Goal: Book appointment/travel/reservation

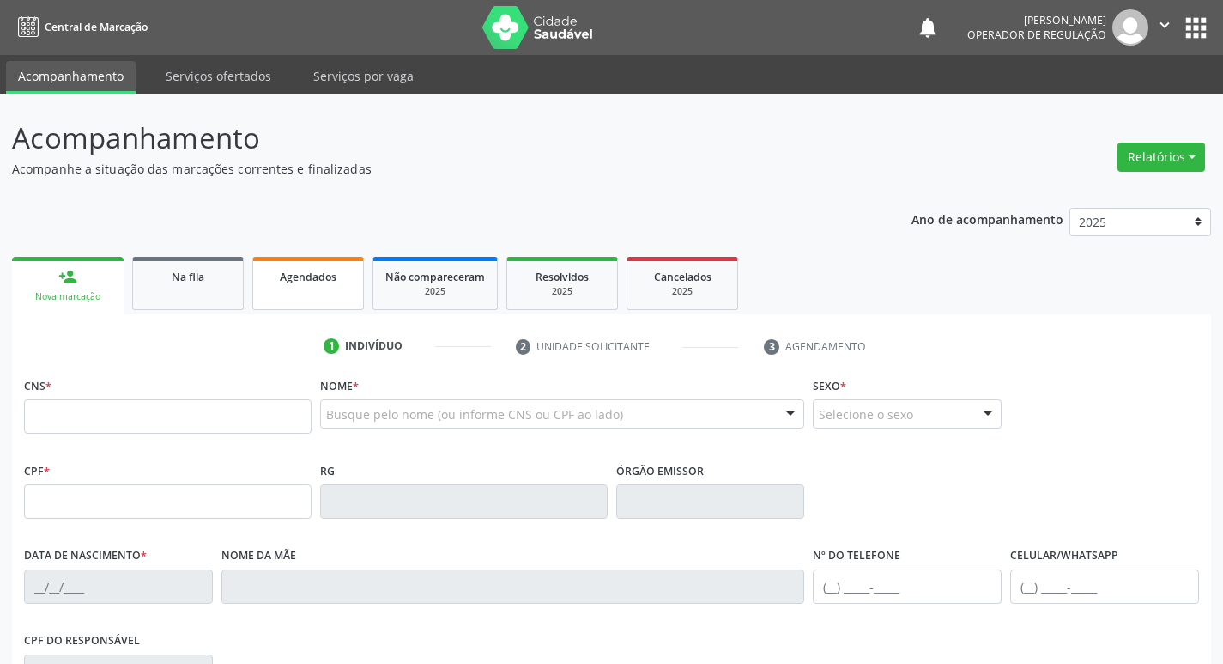
click at [286, 294] on link "Agendados" at bounding box center [308, 283] width 112 height 53
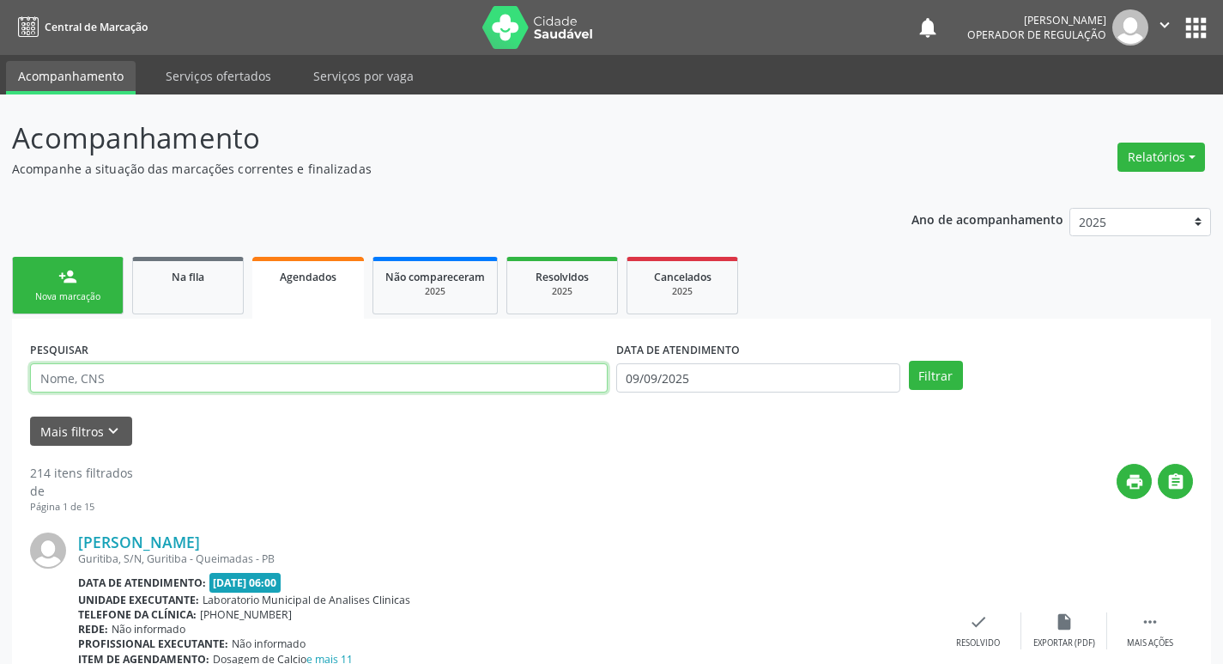
click at [249, 379] on input "text" at bounding box center [319, 377] width 578 height 29
type input "708105538107239"
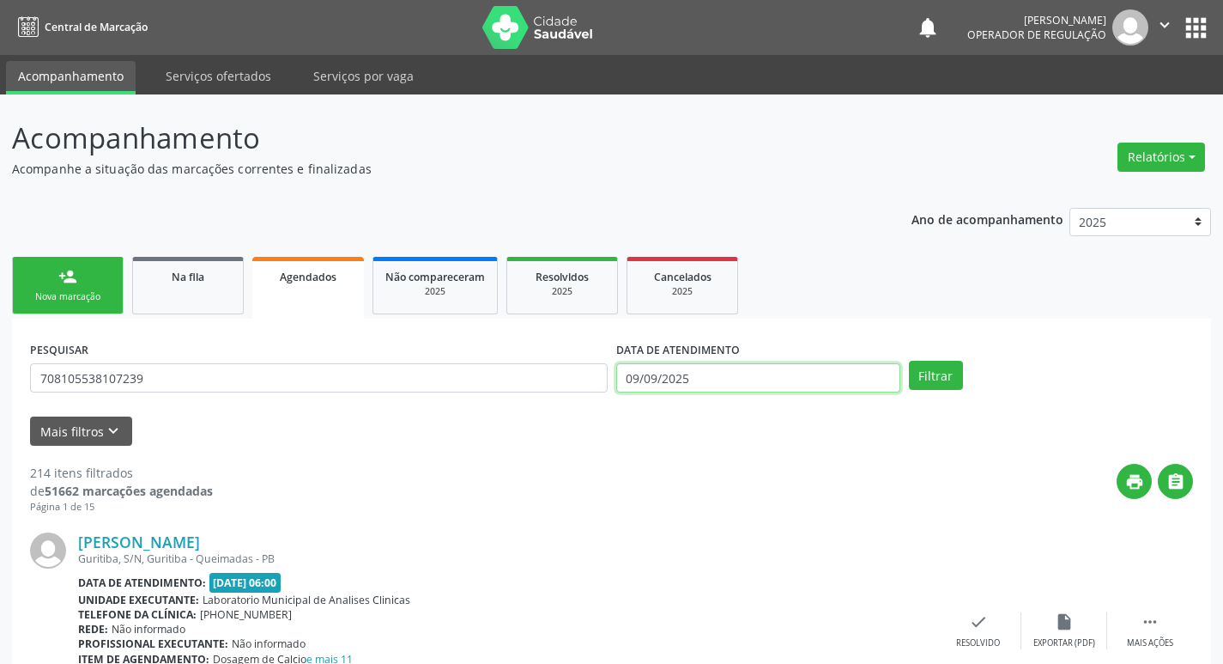
click at [732, 386] on body "Central de Marcação notifications [PERSON_NAME] Operador de regulação  Configu…" at bounding box center [611, 332] width 1223 height 664
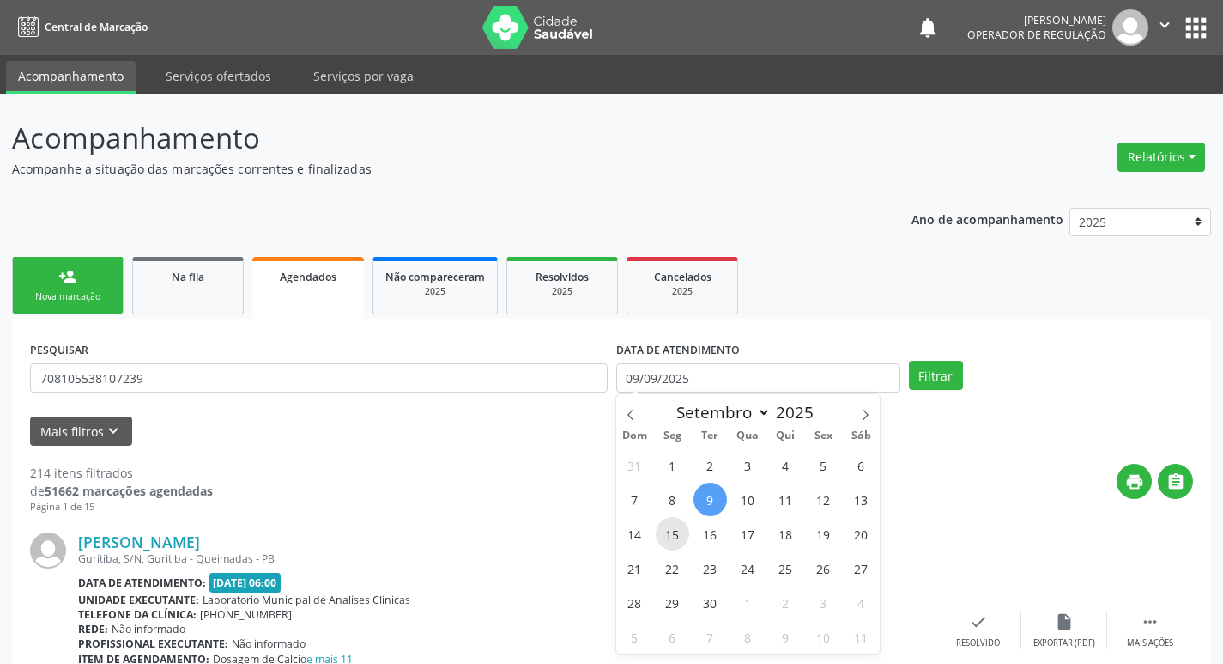
click at [685, 531] on span "15" at bounding box center [672, 533] width 33 height 33
type input "[DATE]"
click at [685, 531] on span "15" at bounding box center [672, 533] width 33 height 33
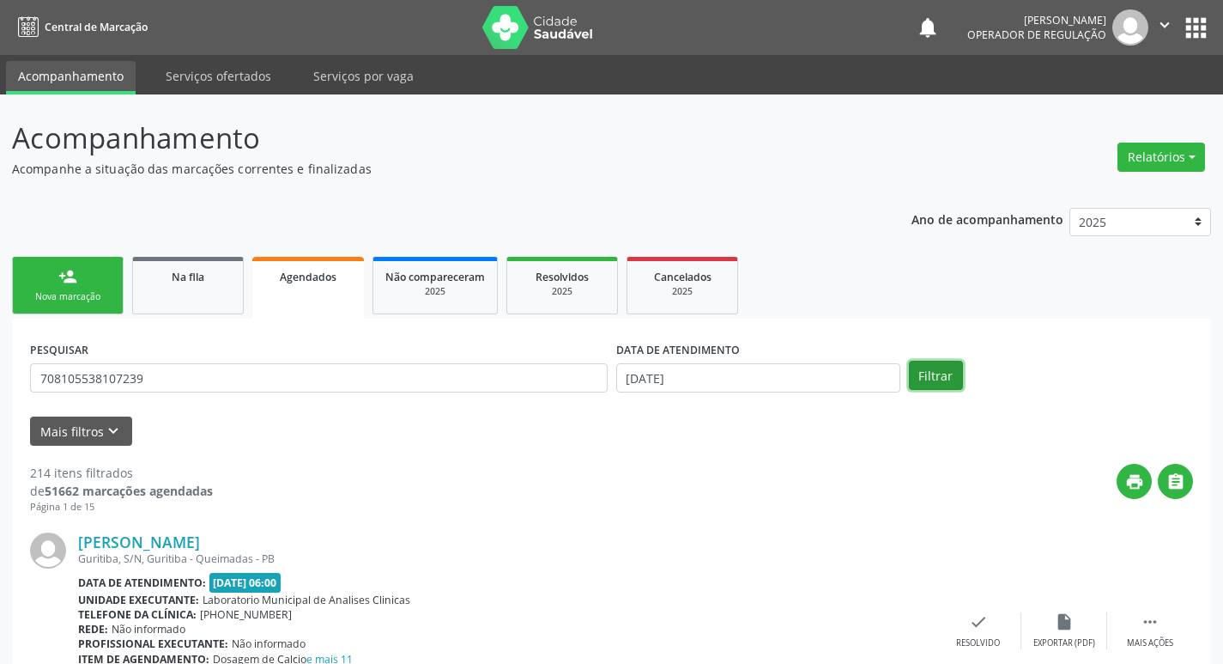
click at [921, 382] on button "Filtrar" at bounding box center [936, 375] width 54 height 29
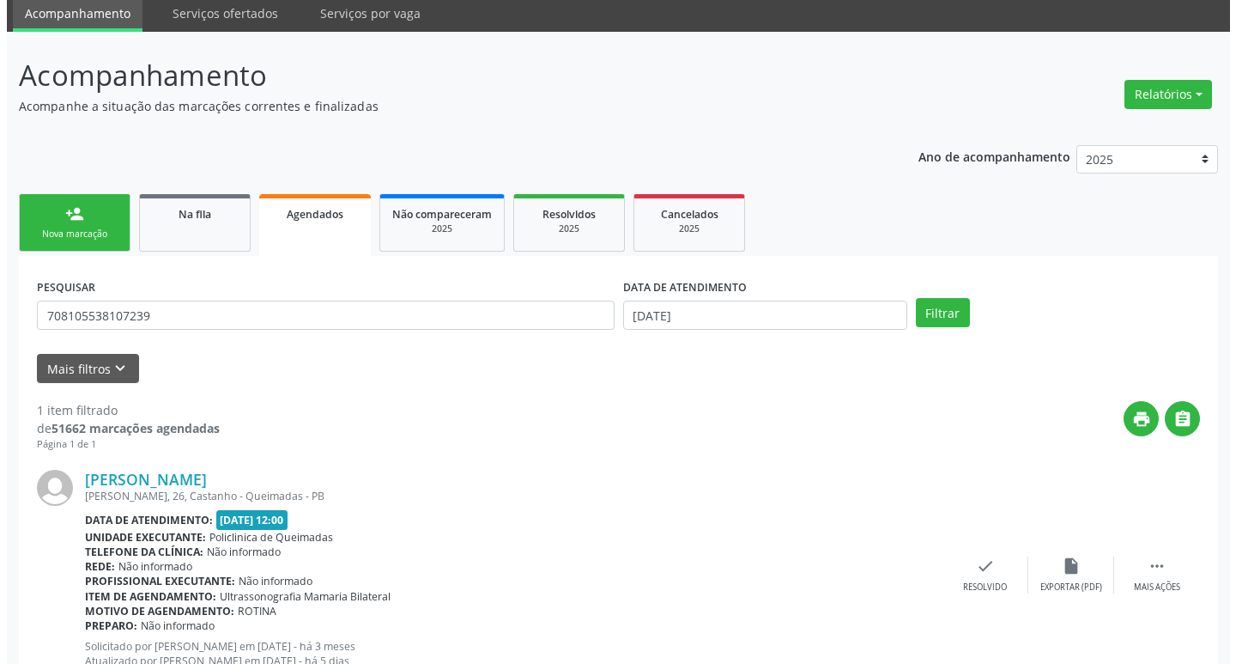
scroll to position [127, 0]
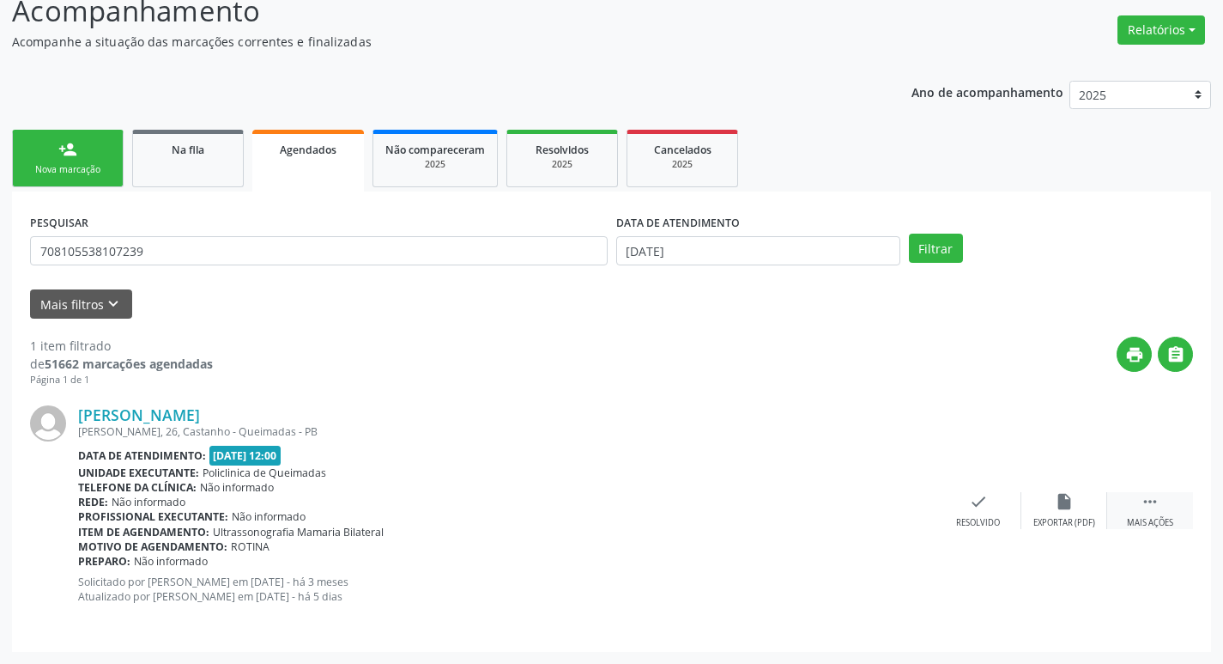
click at [1151, 506] on icon "" at bounding box center [1150, 501] width 19 height 19
click at [895, 523] on div "Cancelar" at bounding box center [892, 523] width 40 height 12
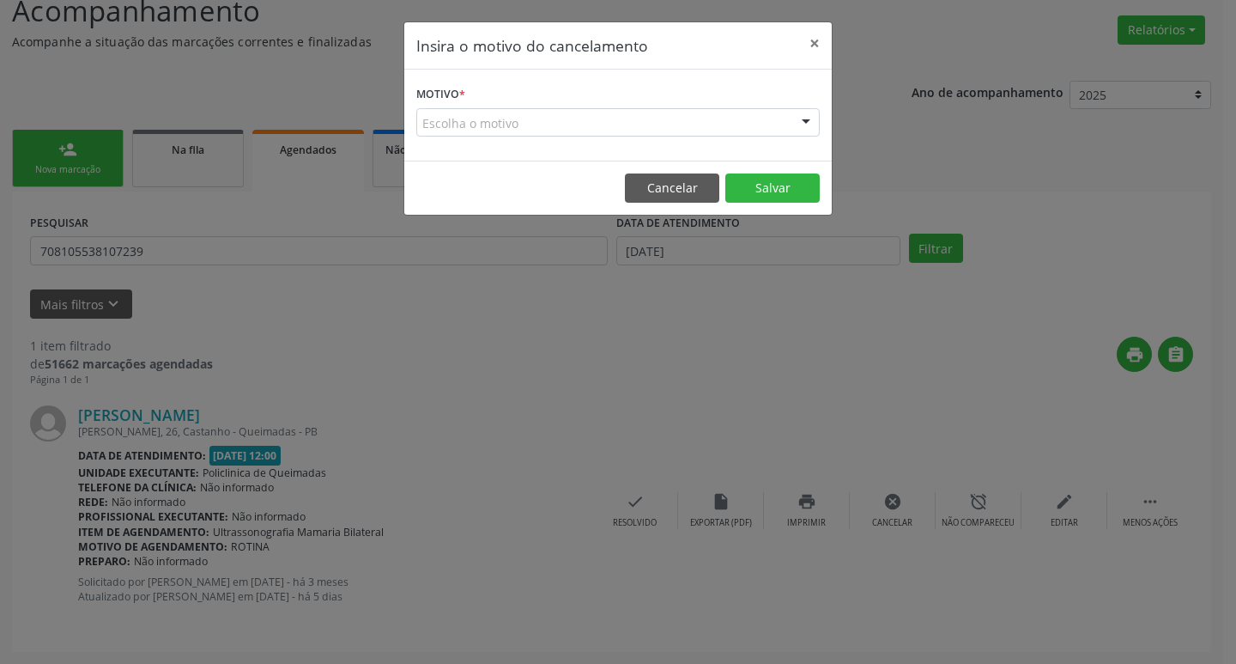
click at [671, 129] on div "Escolha o motivo" at bounding box center [618, 122] width 404 height 29
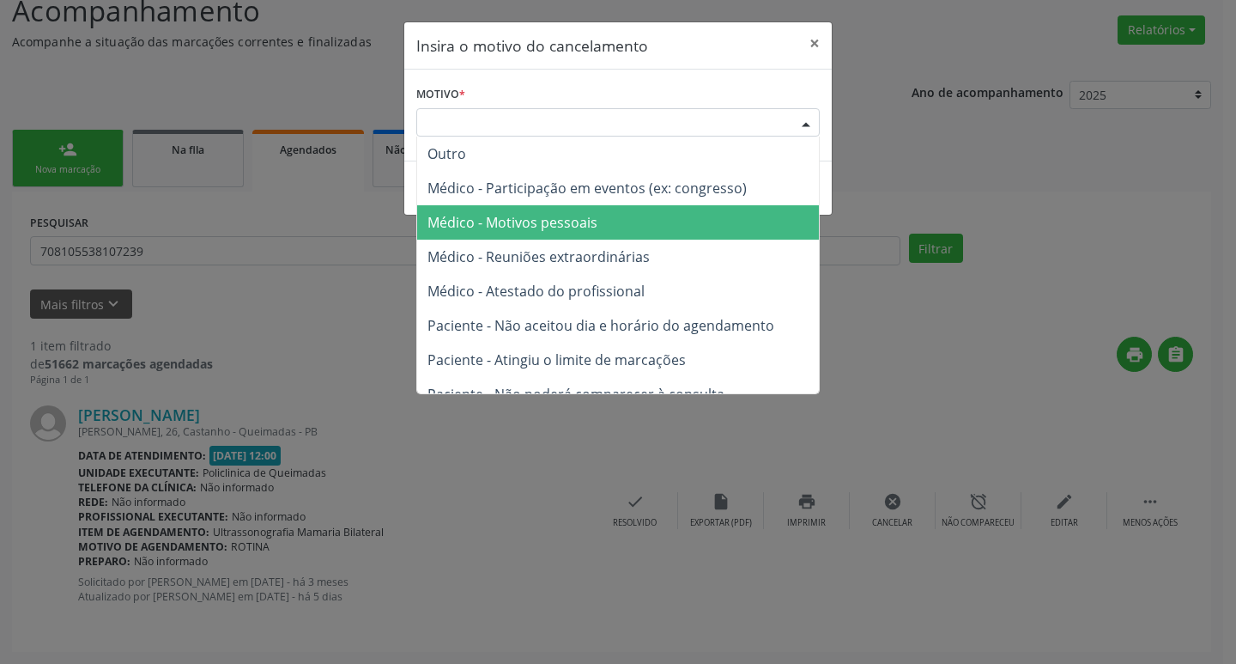
click at [667, 228] on span "Médico - Motivos pessoais" at bounding box center [618, 222] width 402 height 34
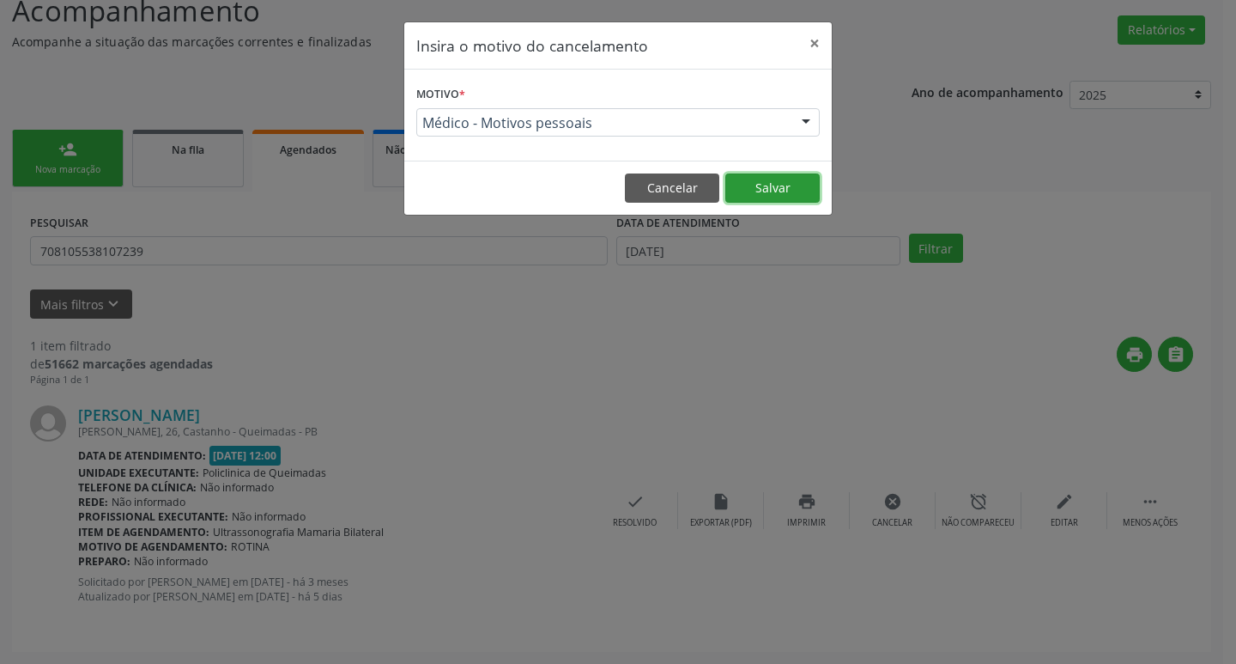
drag, startPoint x: 751, startPoint y: 189, endPoint x: 738, endPoint y: 209, distance: 23.6
click at [752, 189] on button "Salvar" at bounding box center [772, 187] width 94 height 29
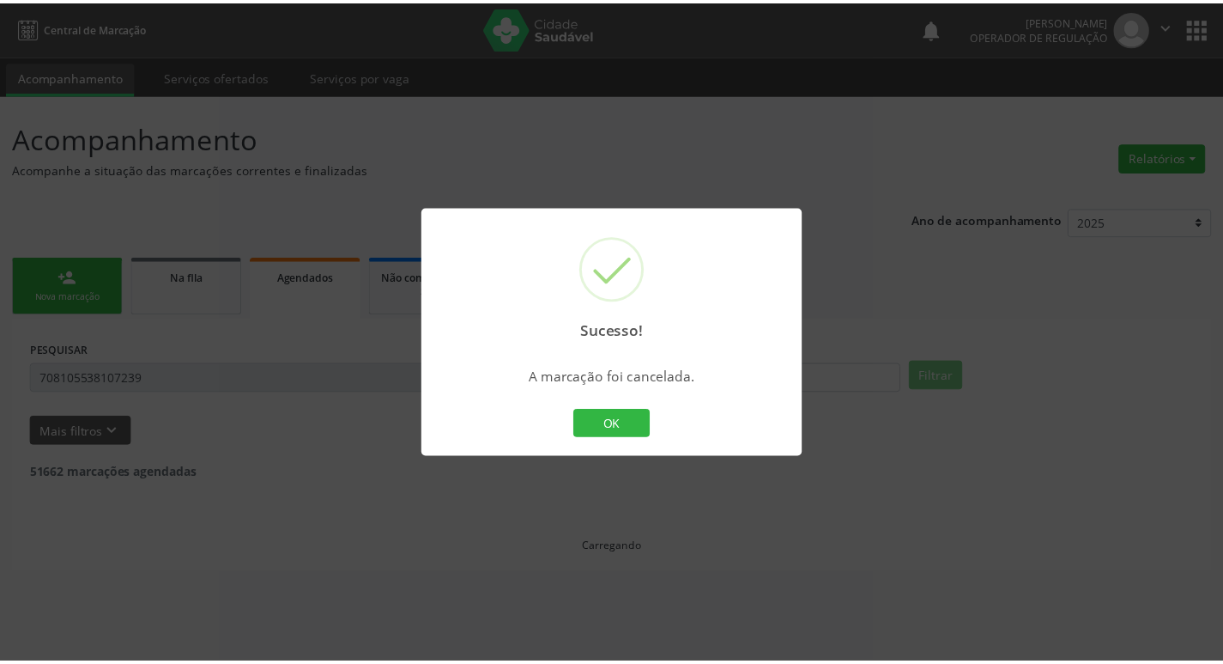
scroll to position [0, 0]
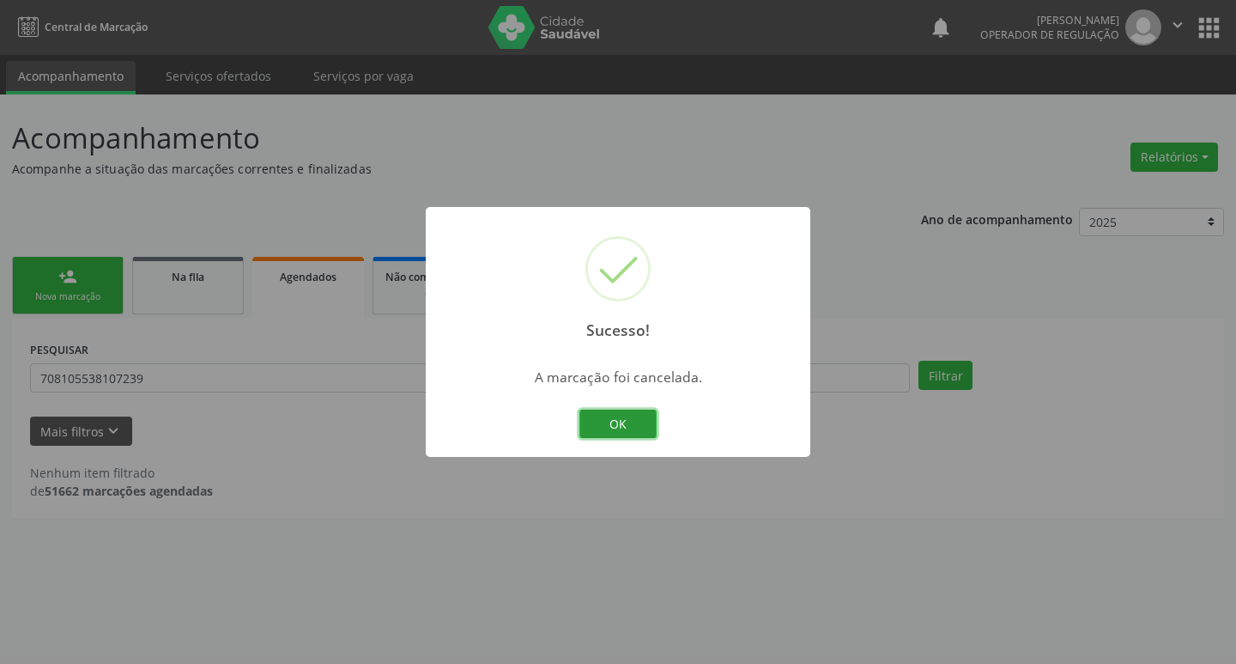
click at [606, 434] on button "OK" at bounding box center [618, 424] width 77 height 29
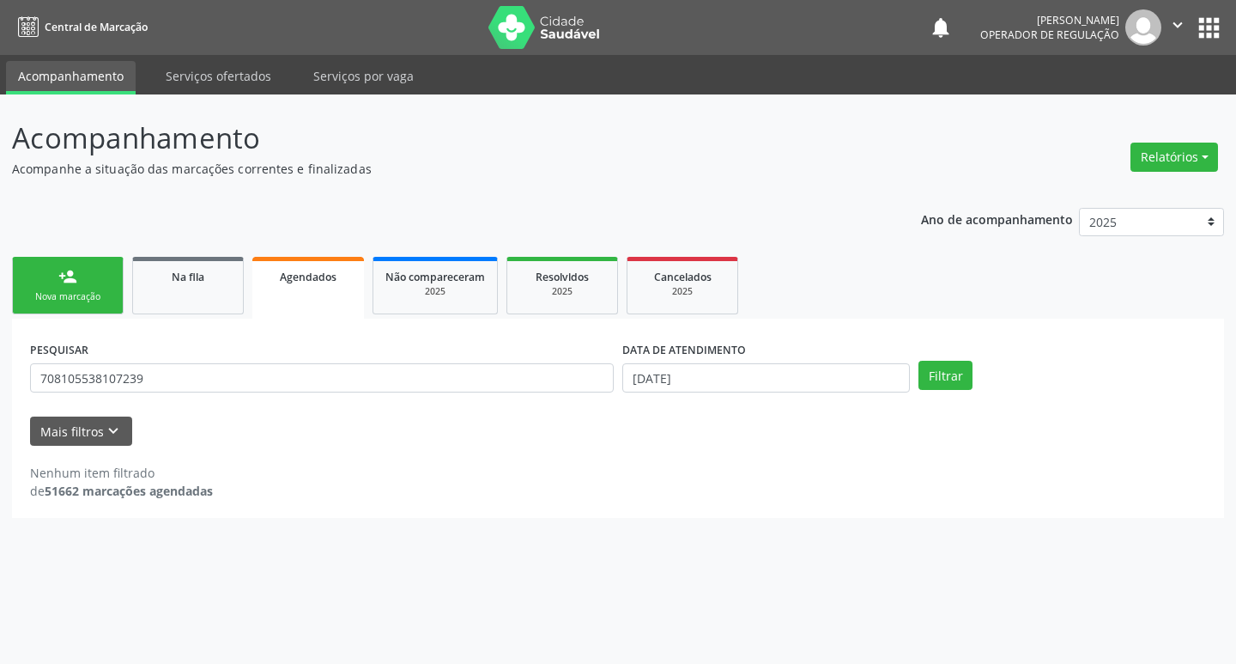
click at [99, 270] on link "person_add Nova marcação" at bounding box center [68, 286] width 112 height 58
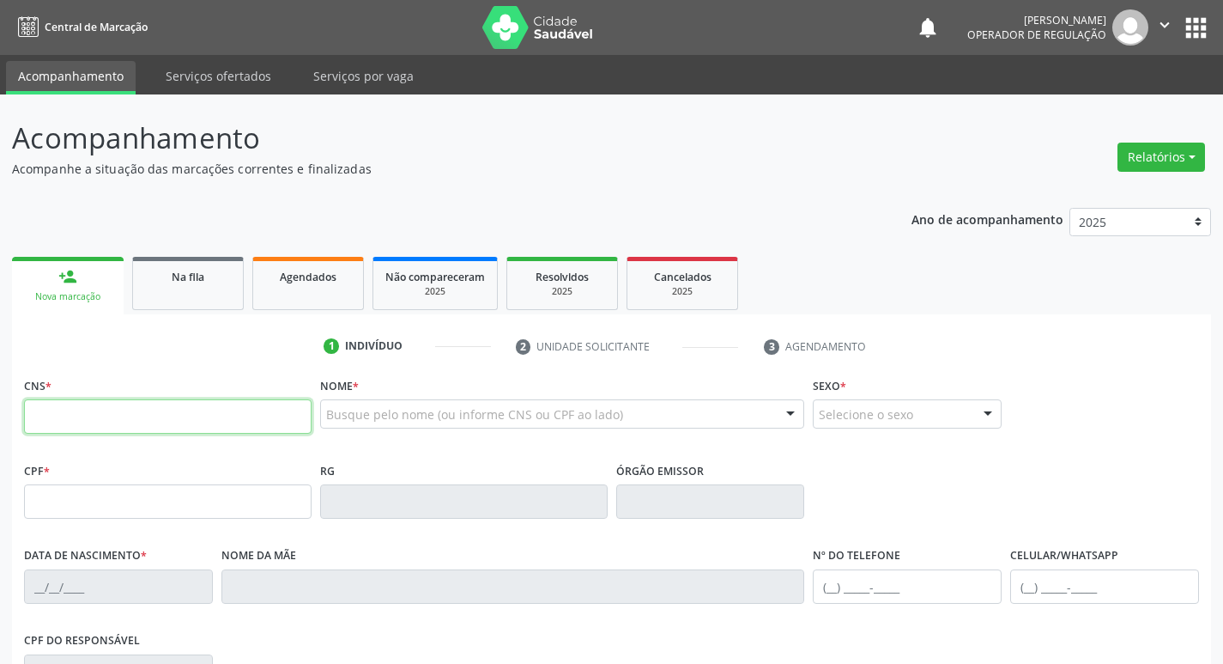
click at [113, 427] on input "text" at bounding box center [168, 416] width 288 height 34
type input "704 0068 8308 3062"
type input "103.140.344-20"
type input "[DATE]"
type input "[PERSON_NAME]"
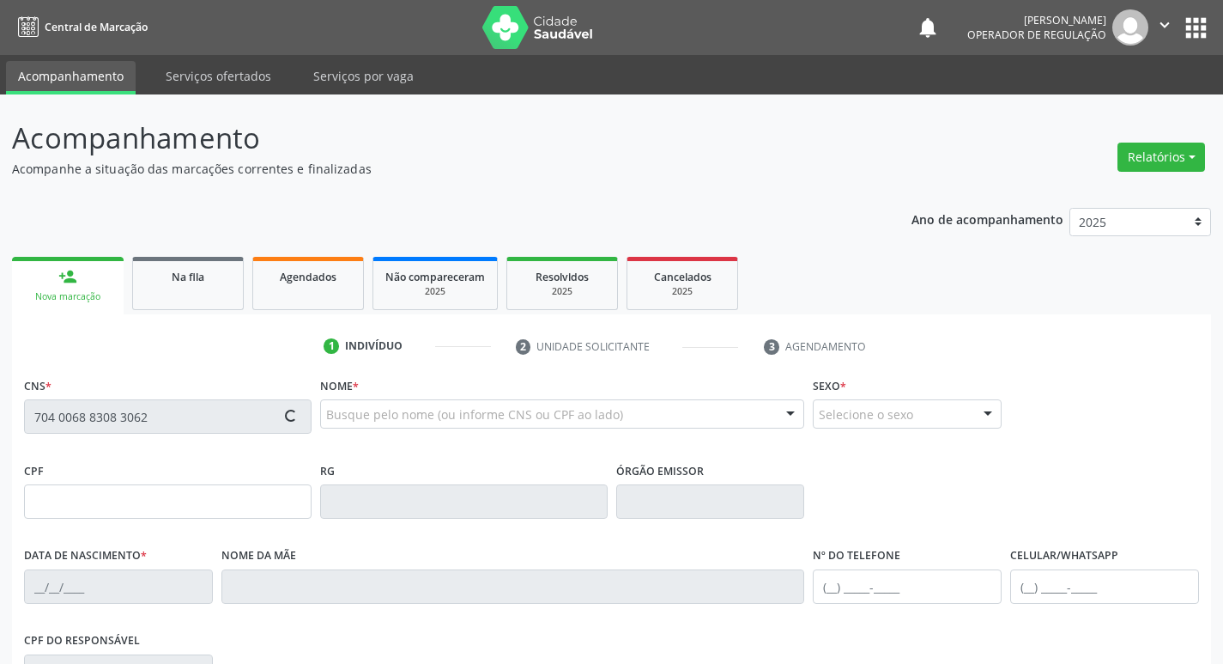
type input "[PHONE_NUMBER]"
type input "108.455.064-47"
type input "S/N"
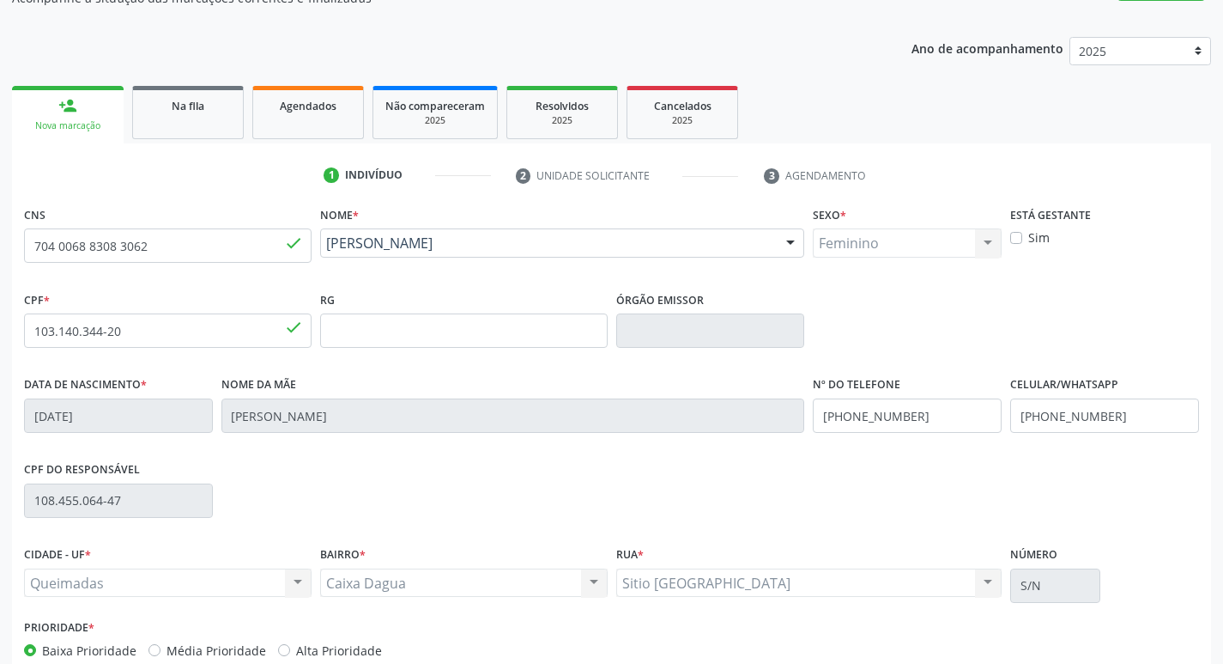
scroll to position [267, 0]
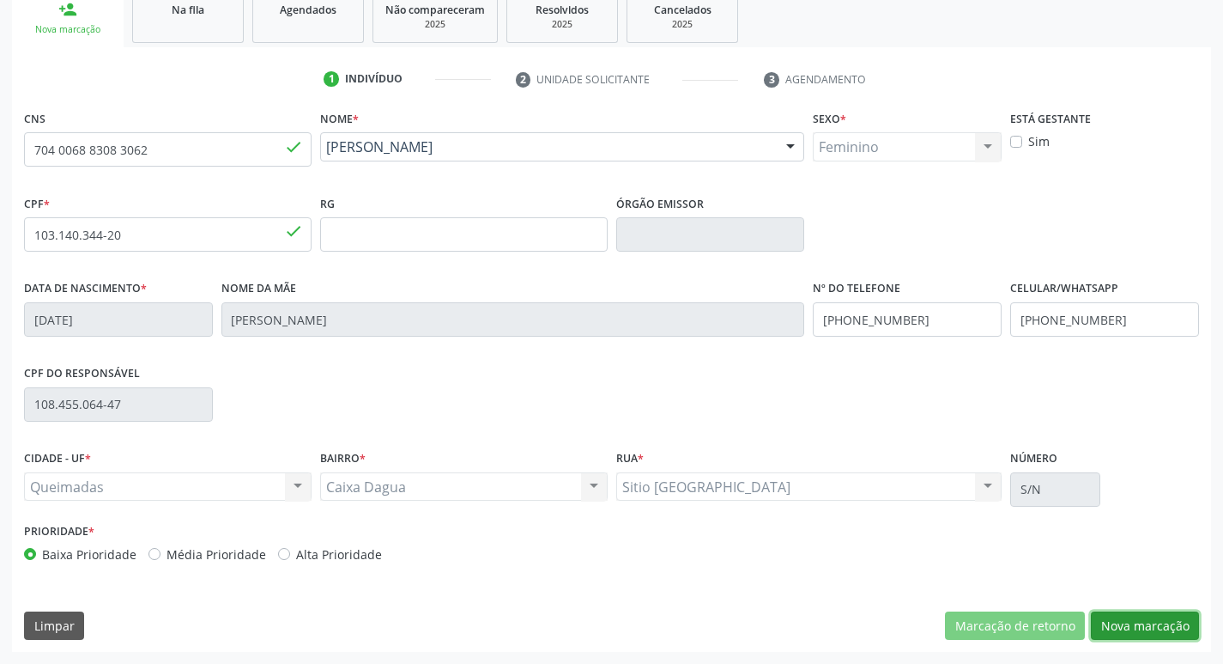
click at [1124, 626] on button "Nova marcação" at bounding box center [1145, 625] width 108 height 29
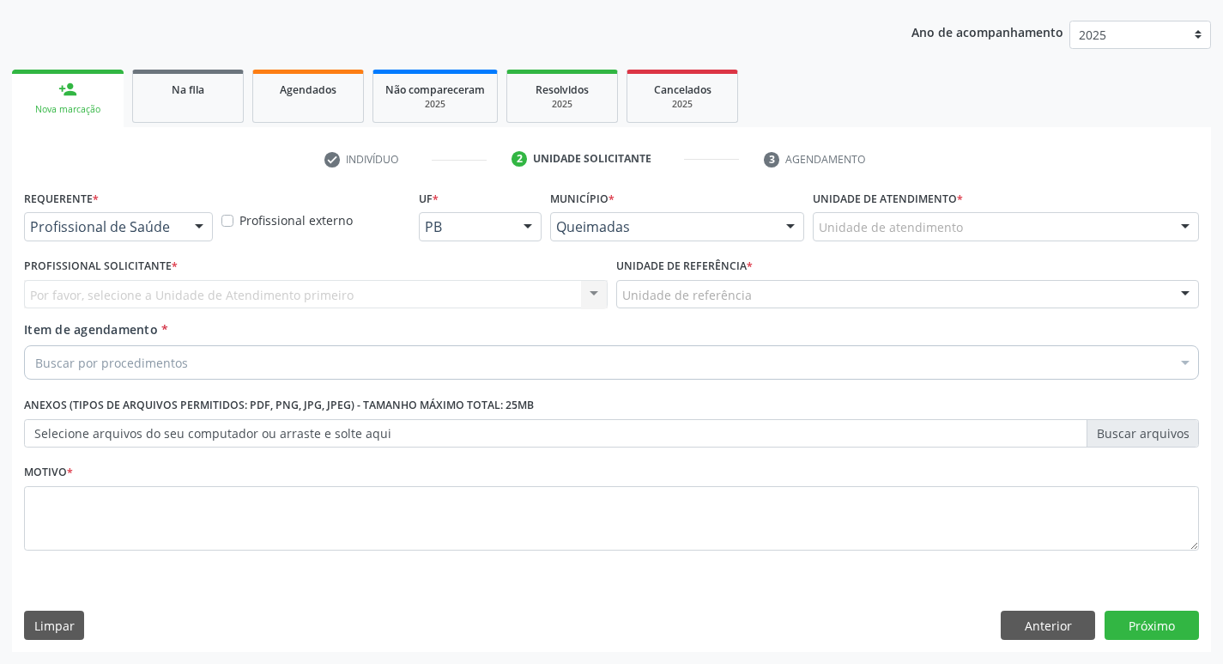
scroll to position [187, 0]
click at [161, 215] on div "Profissional de Saúde" at bounding box center [118, 226] width 189 height 29
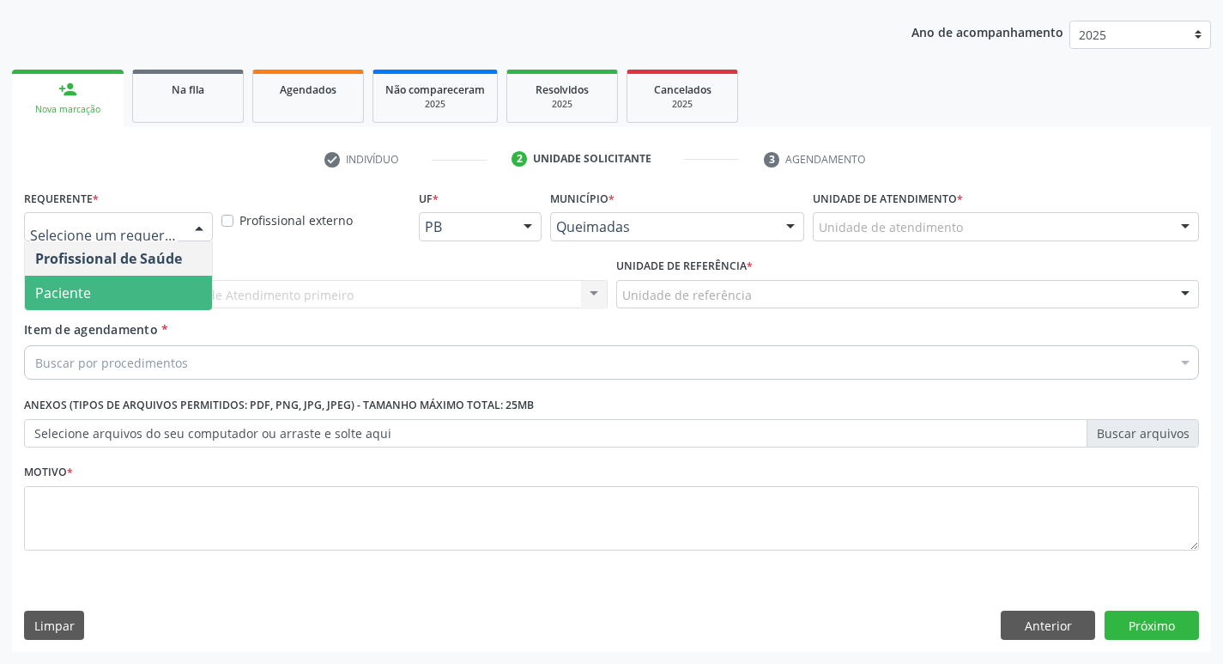
click at [136, 306] on span "Paciente" at bounding box center [118, 293] width 187 height 34
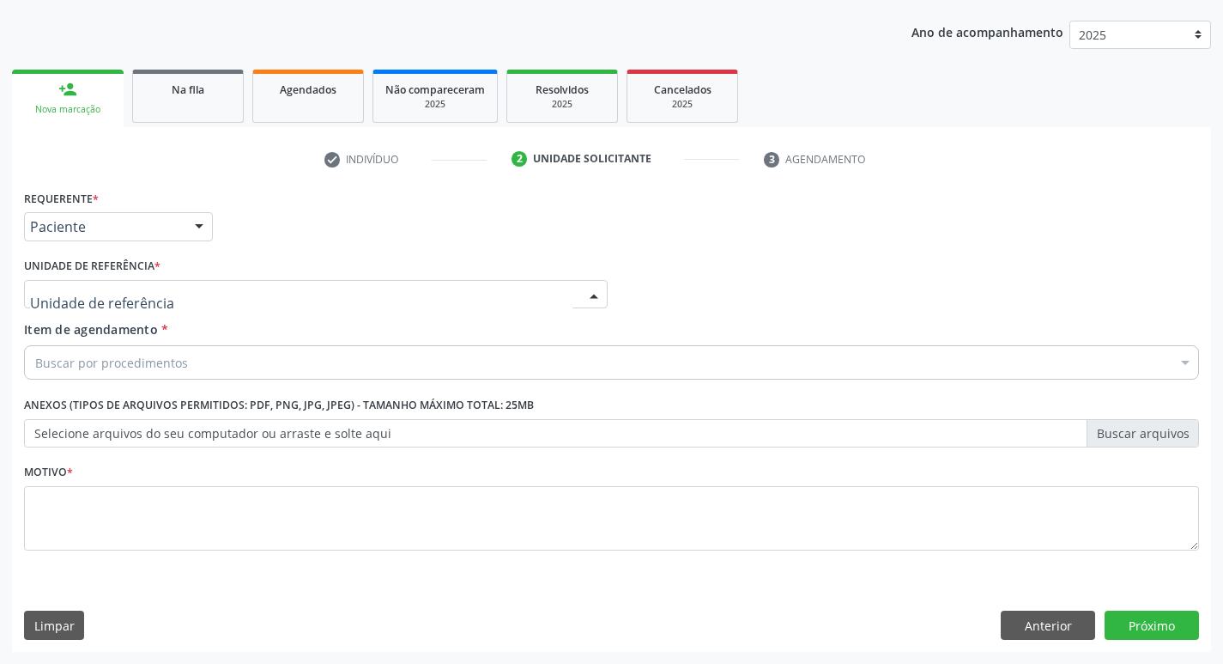
click at [153, 283] on div at bounding box center [316, 294] width 584 height 29
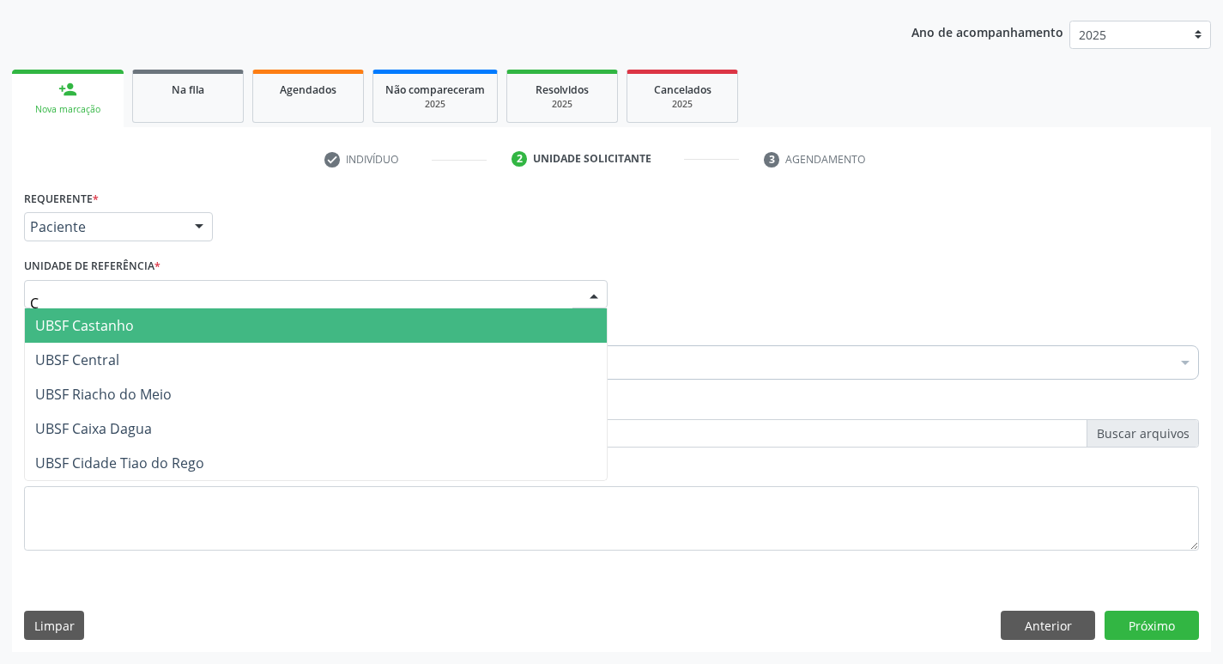
type input "CA"
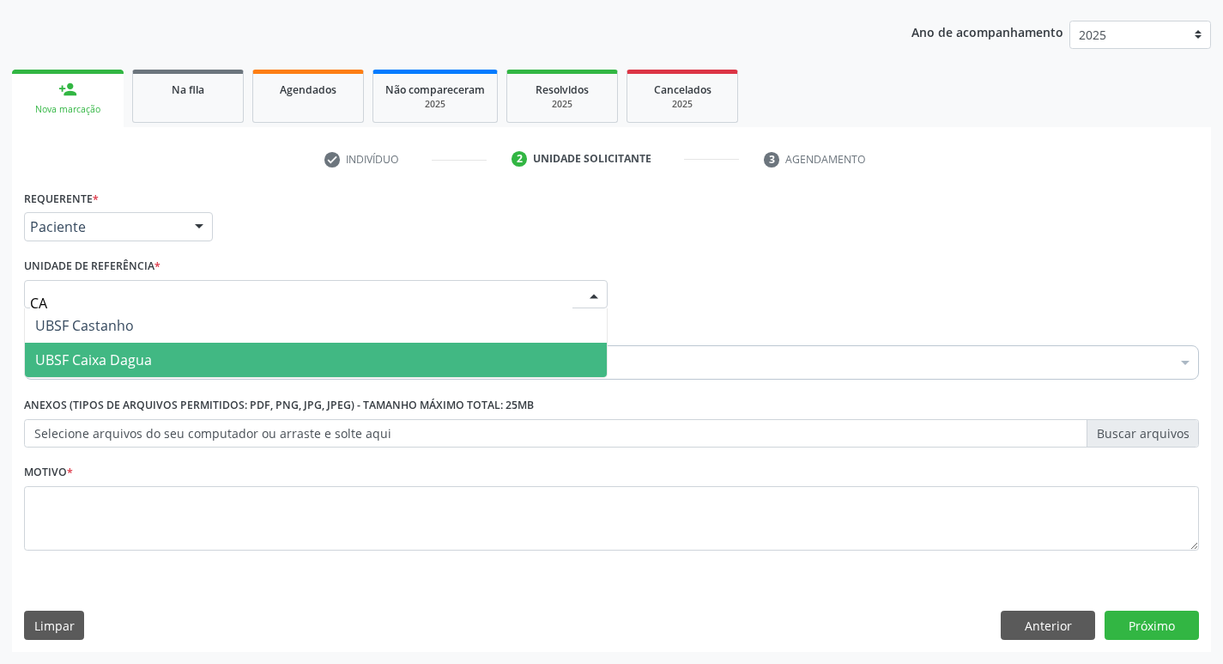
click at [147, 354] on span "UBSF Caixa Dagua" at bounding box center [93, 359] width 117 height 19
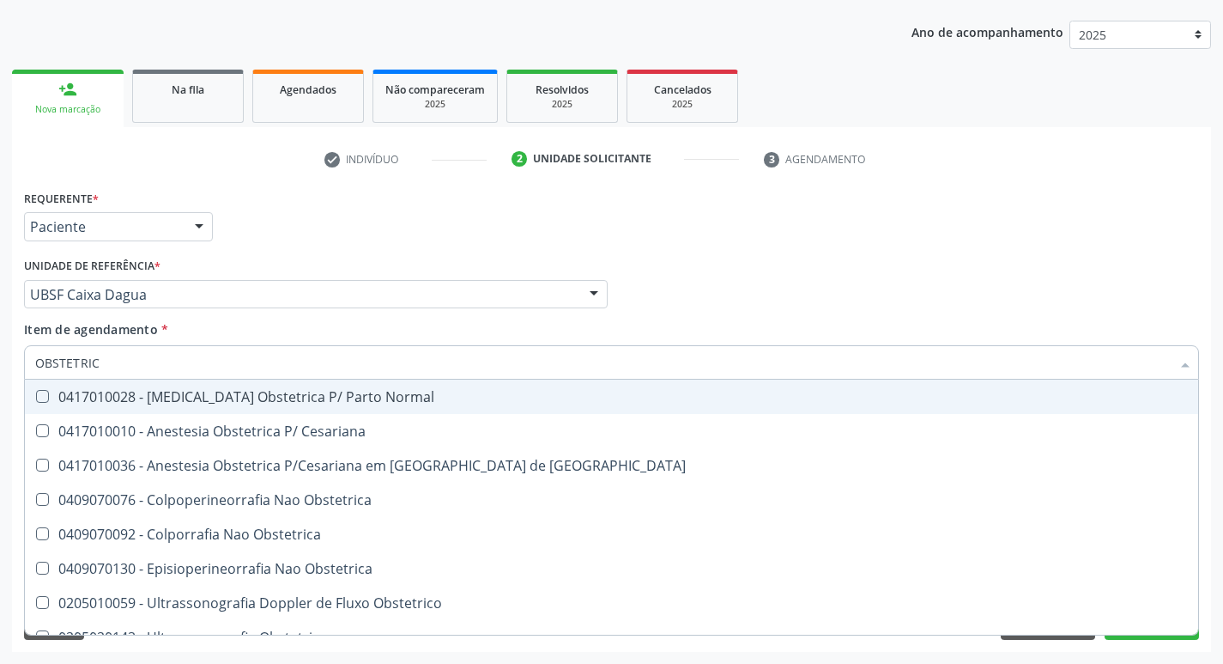
type input "OBSTETRICA"
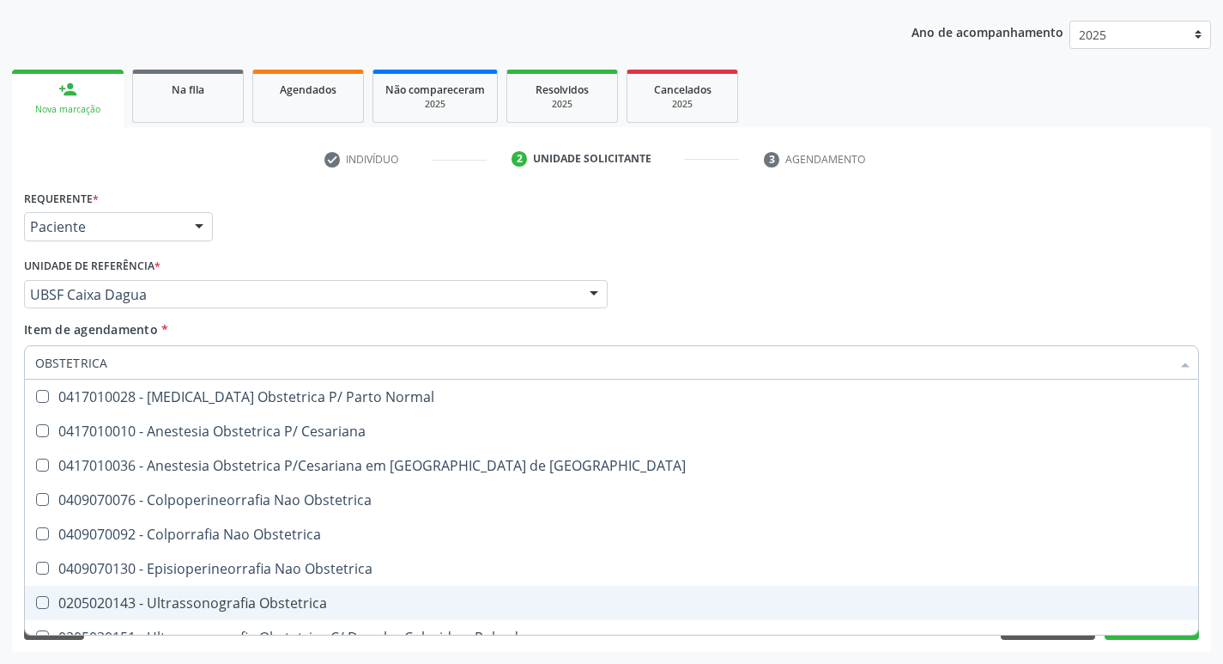
click at [299, 605] on div "0205020143 - Ultrassonografia Obstetrica" at bounding box center [611, 603] width 1153 height 14
checkbox Obstetrica "true"
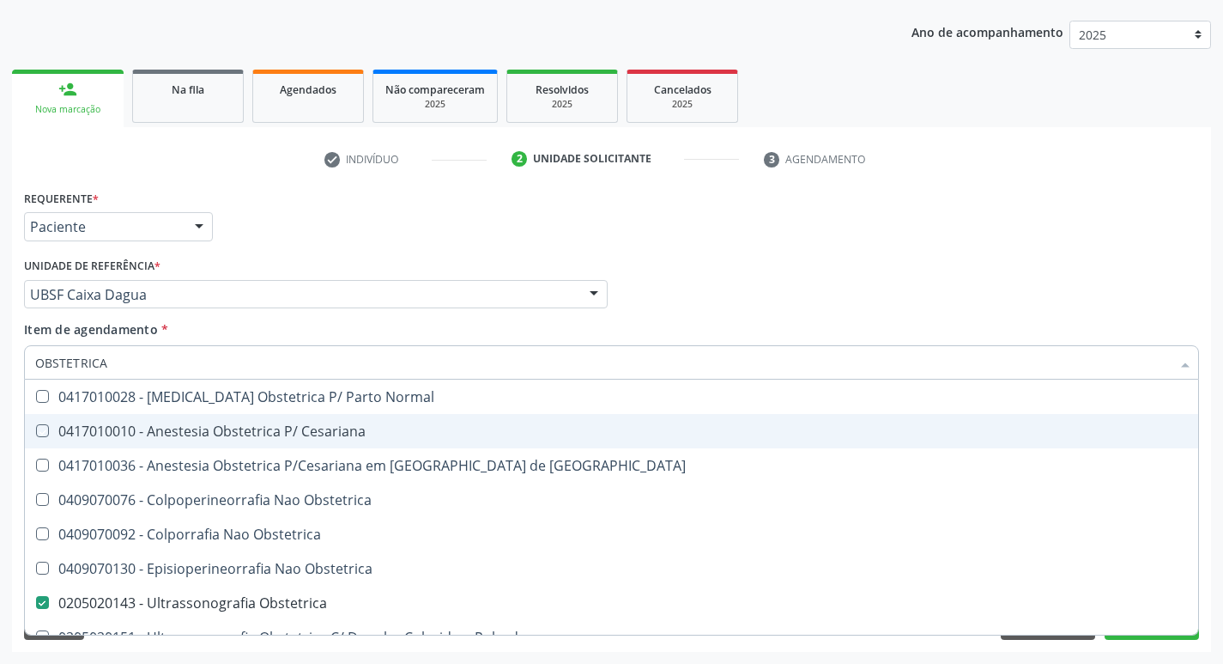
click at [695, 290] on div "Profissional Solicitante Por favor, selecione a Unidade de Atendimento primeiro…" at bounding box center [612, 286] width 1184 height 67
checkbox Cesariana "true"
checkbox Obstetrica "false"
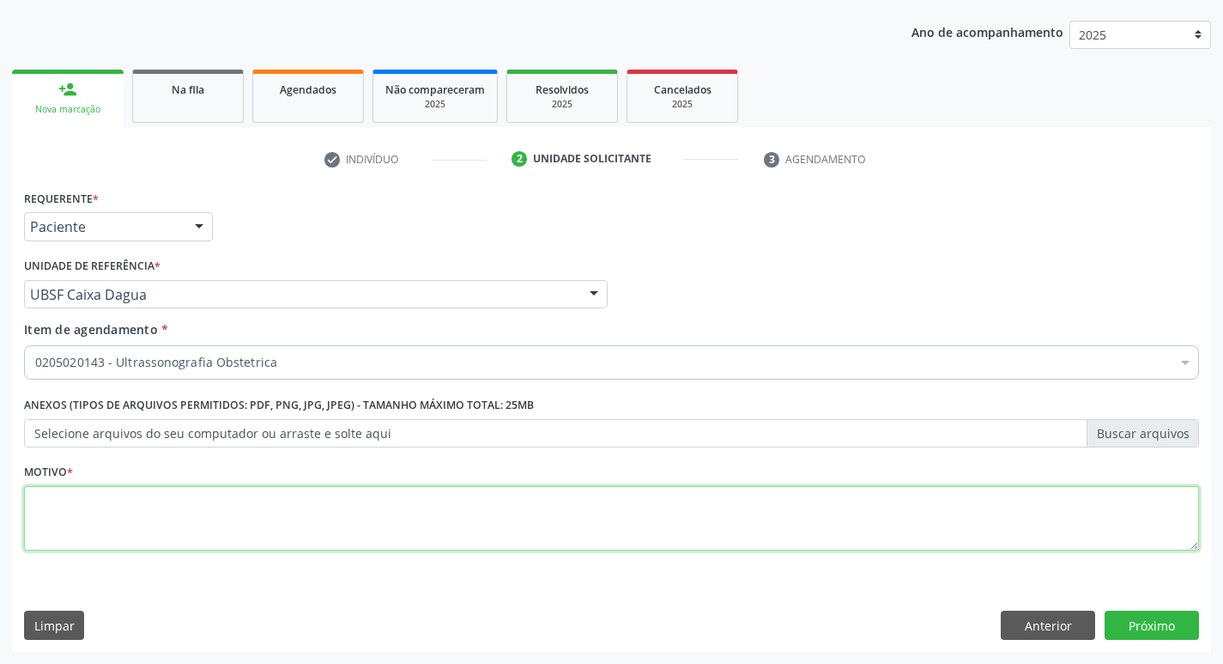
click at [561, 540] on textarea at bounding box center [611, 518] width 1175 height 65
type textarea "AVALIAÇAO"
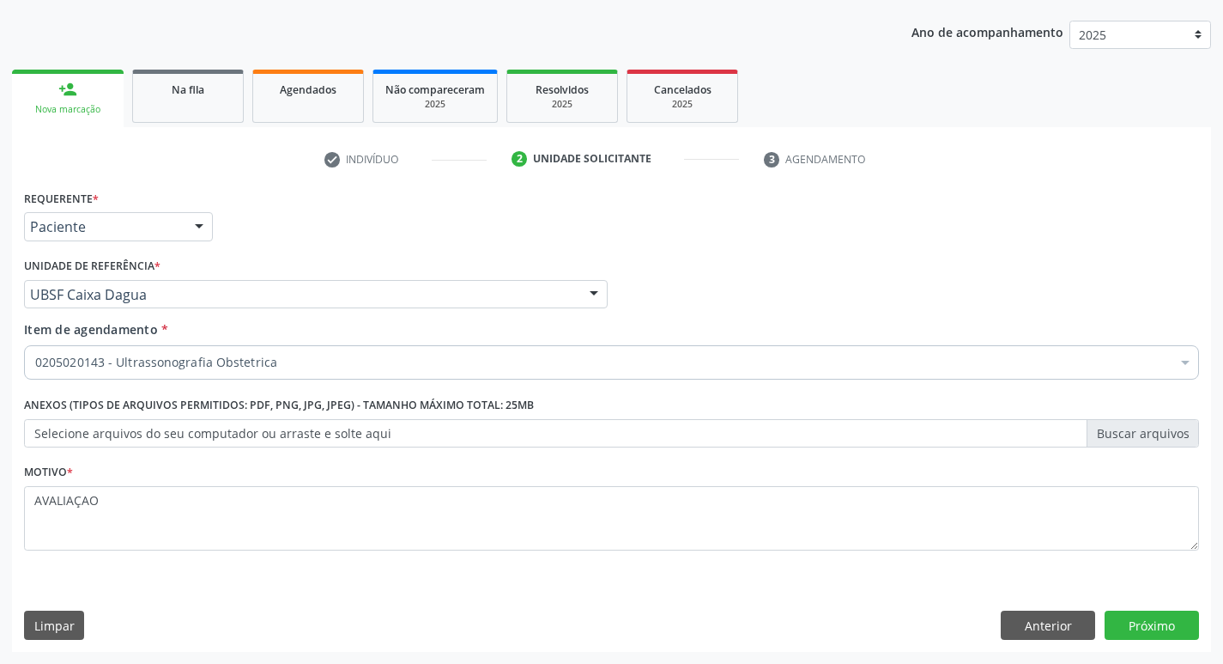
click at [1126, 640] on div "Requerente * Paciente Profissional de Saúde Paciente Nenhum resultado encontrad…" at bounding box center [611, 418] width 1199 height 466
click at [1126, 634] on button "Próximo" at bounding box center [1152, 624] width 94 height 29
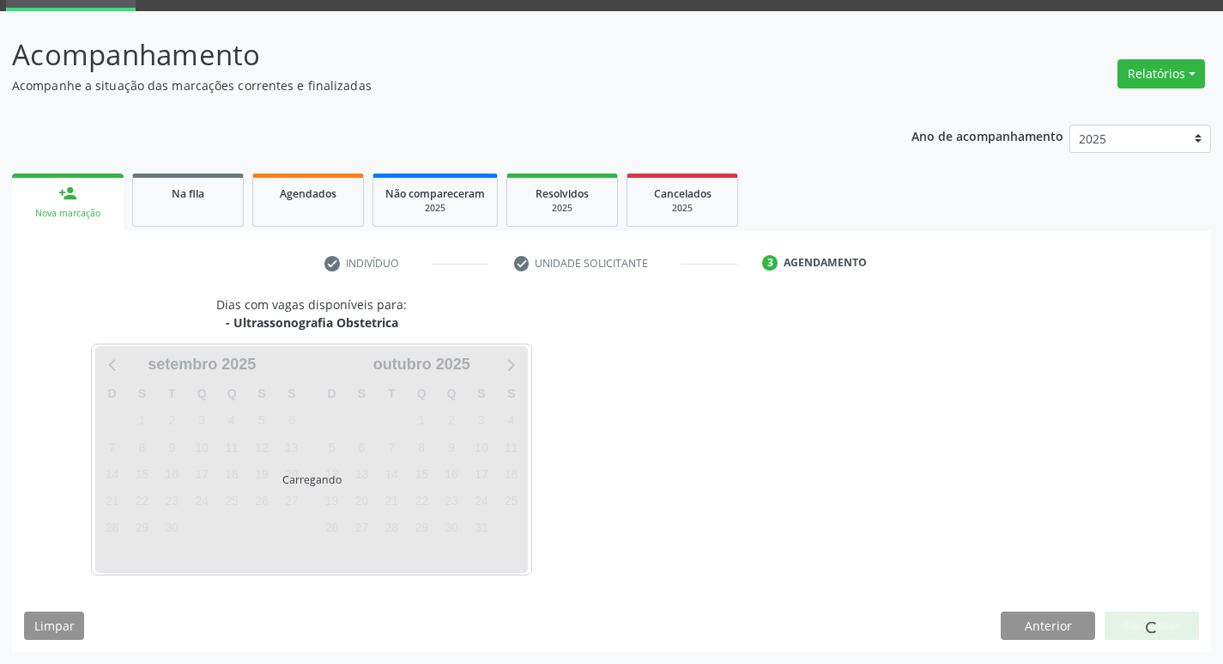
scroll to position [83, 0]
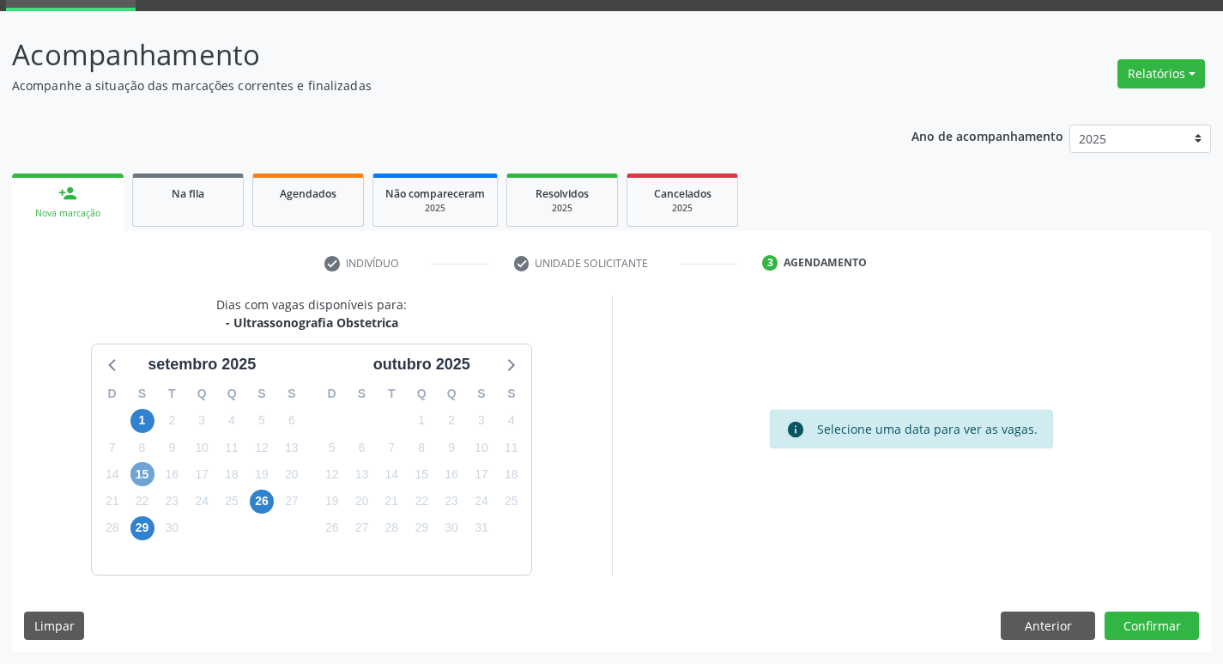
click at [143, 476] on span "15" at bounding box center [142, 474] width 24 height 24
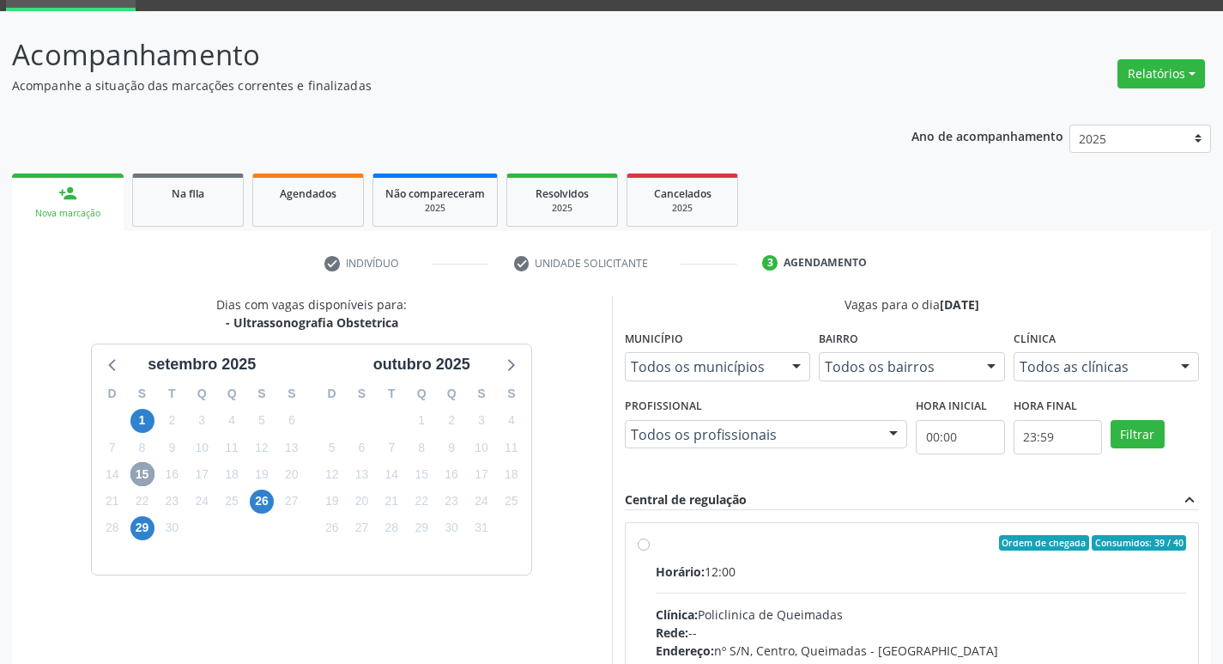
scroll to position [331, 0]
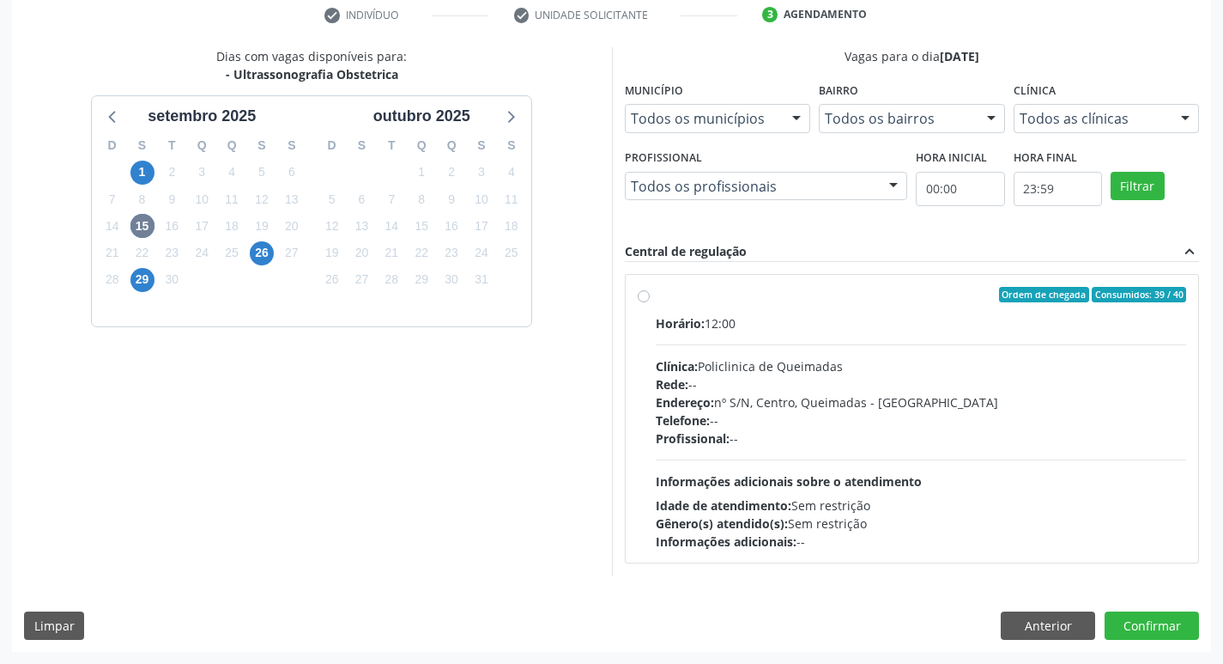
click at [1043, 449] on div "Horário: 12:00 Clínica: Policlinica de Queimadas Rede: -- Endereço: nº S/N, Cen…" at bounding box center [921, 432] width 531 height 236
click at [650, 302] on input "Ordem de chegada Consumidos: 39 / 40 Horário: 12:00 Clínica: Policlinica de Que…" at bounding box center [644, 294] width 12 height 15
radio input "true"
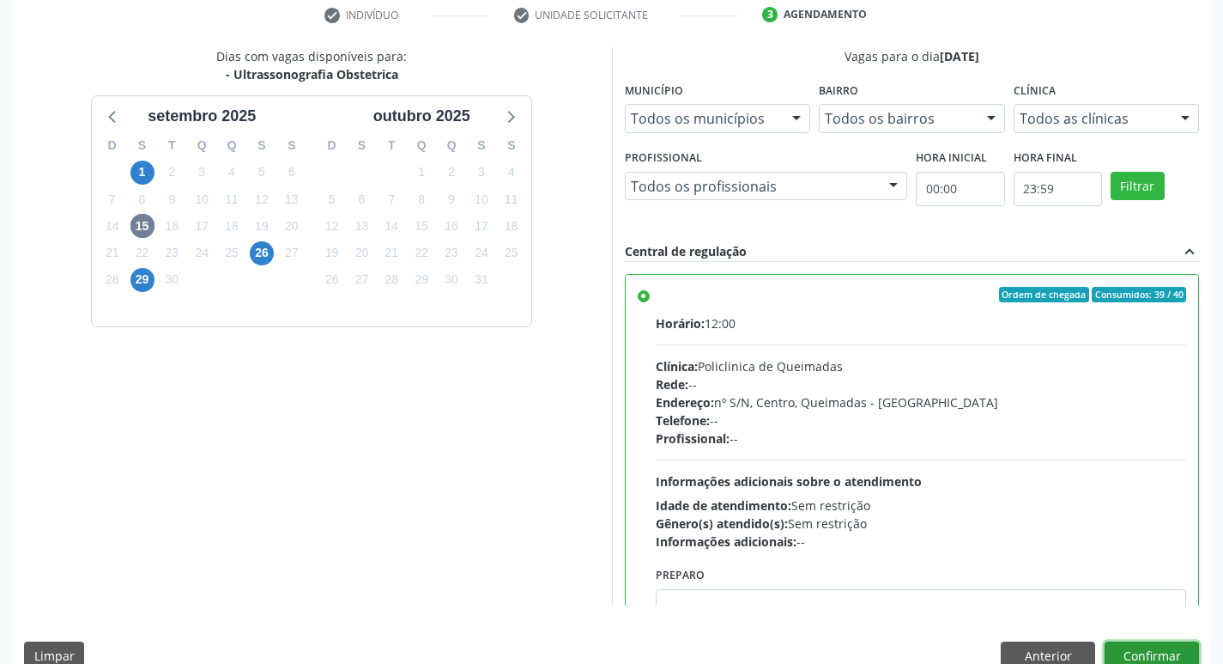
click at [1143, 649] on button "Confirmar" at bounding box center [1152, 655] width 94 height 29
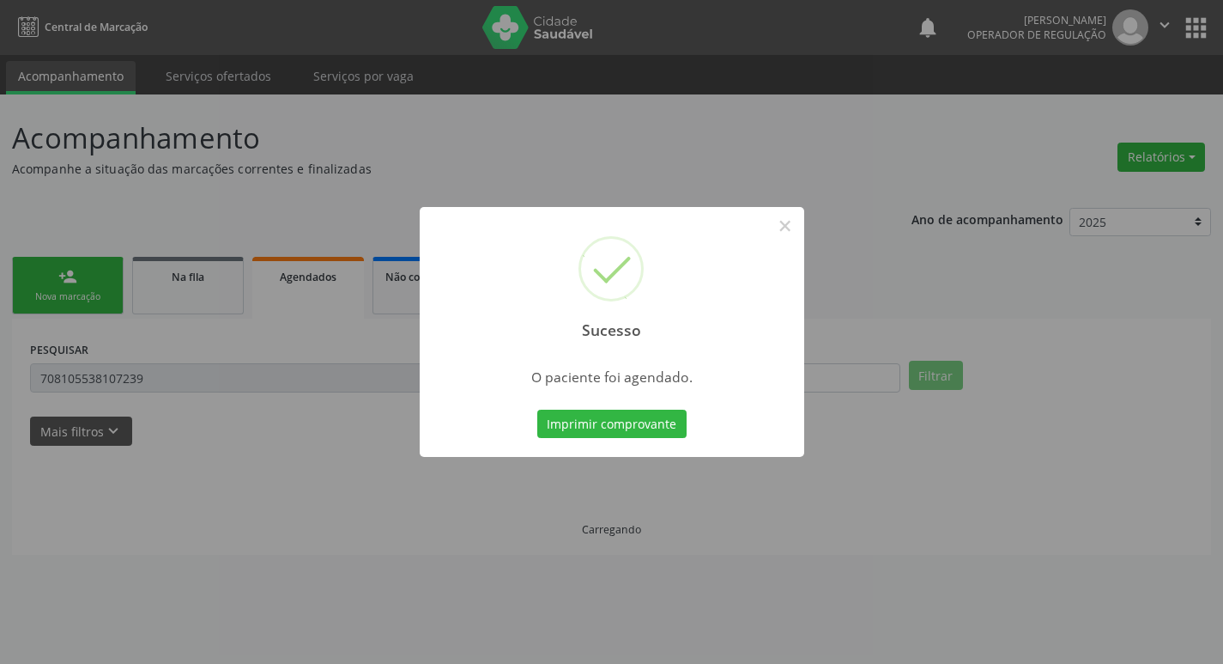
scroll to position [0, 0]
click at [655, 415] on button "Imprimir comprovante" at bounding box center [617, 424] width 149 height 29
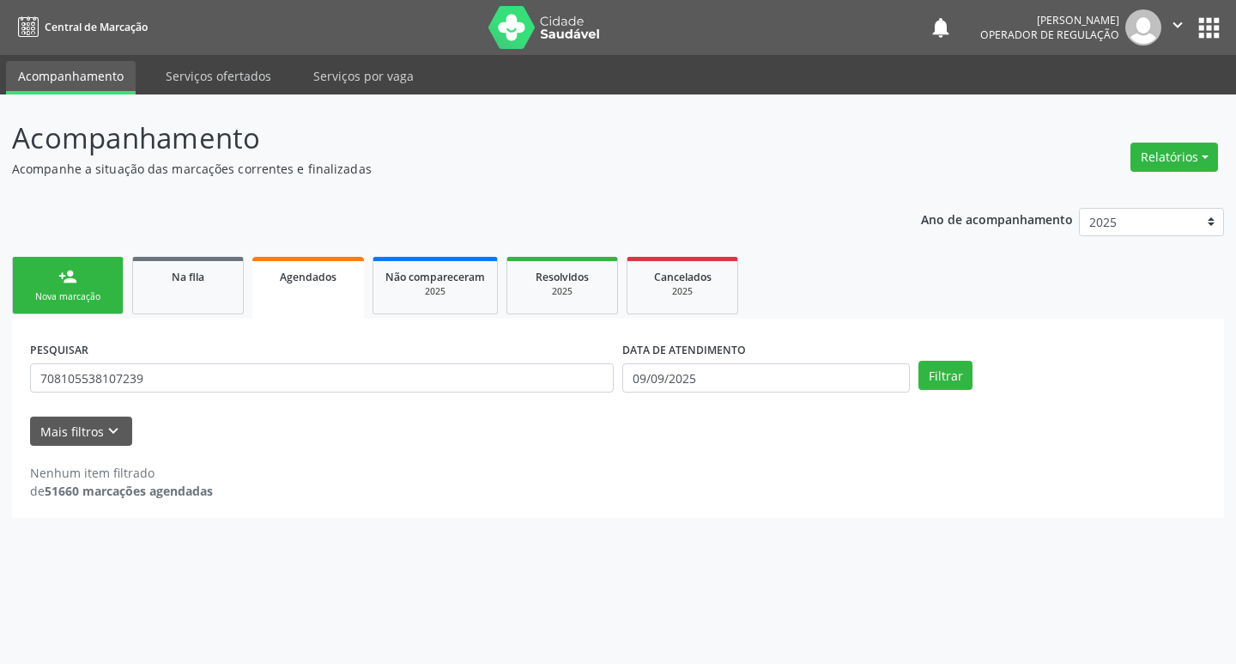
click at [93, 300] on div "Nova marcação" at bounding box center [68, 296] width 86 height 13
